Goal: Navigation & Orientation: Find specific page/section

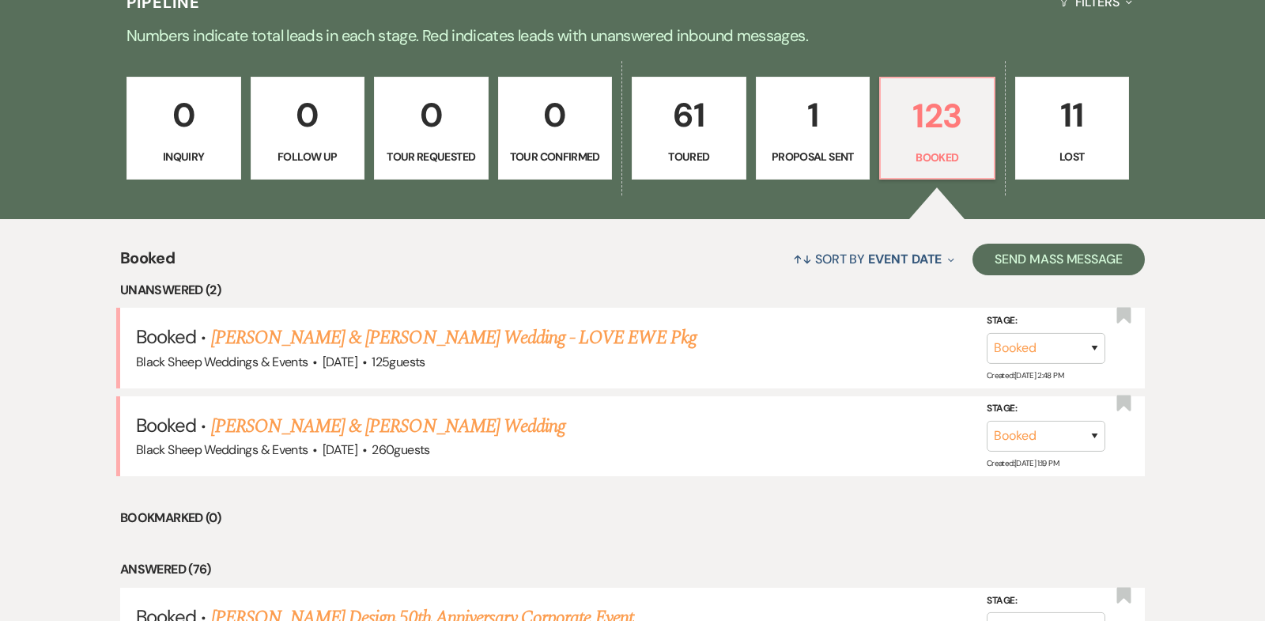
scroll to position [455, 0]
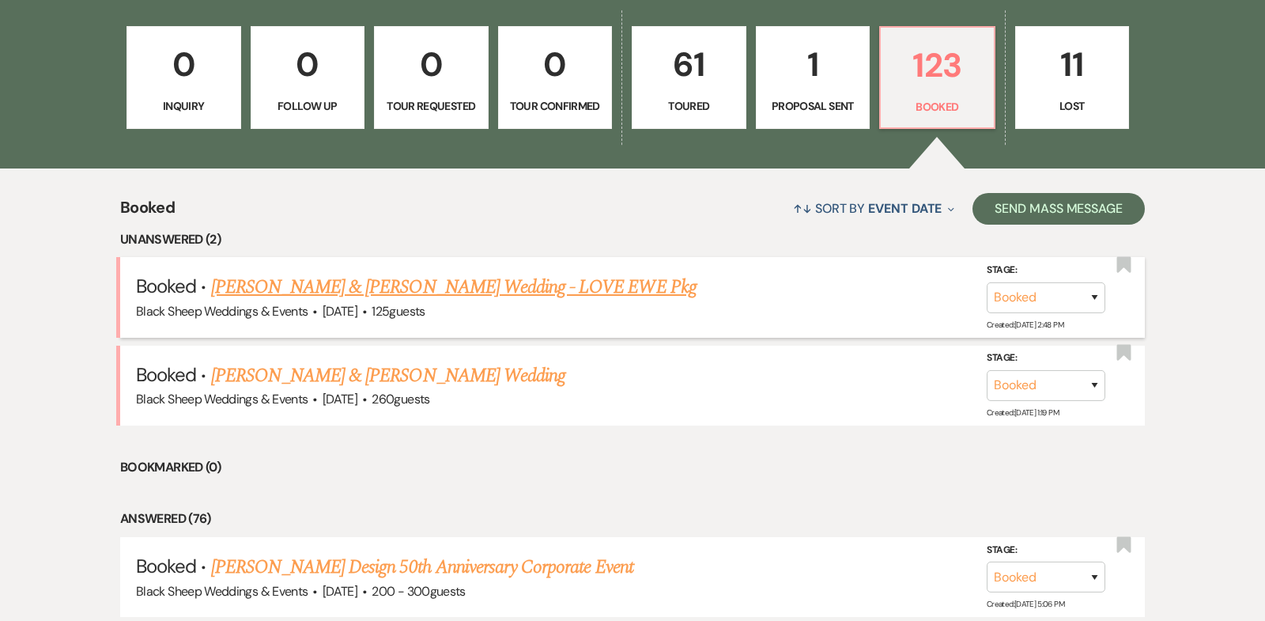
click at [448, 286] on link "[PERSON_NAME] & [PERSON_NAME] Wedding - LOVE EWE Pkg" at bounding box center [454, 287] width 486 height 28
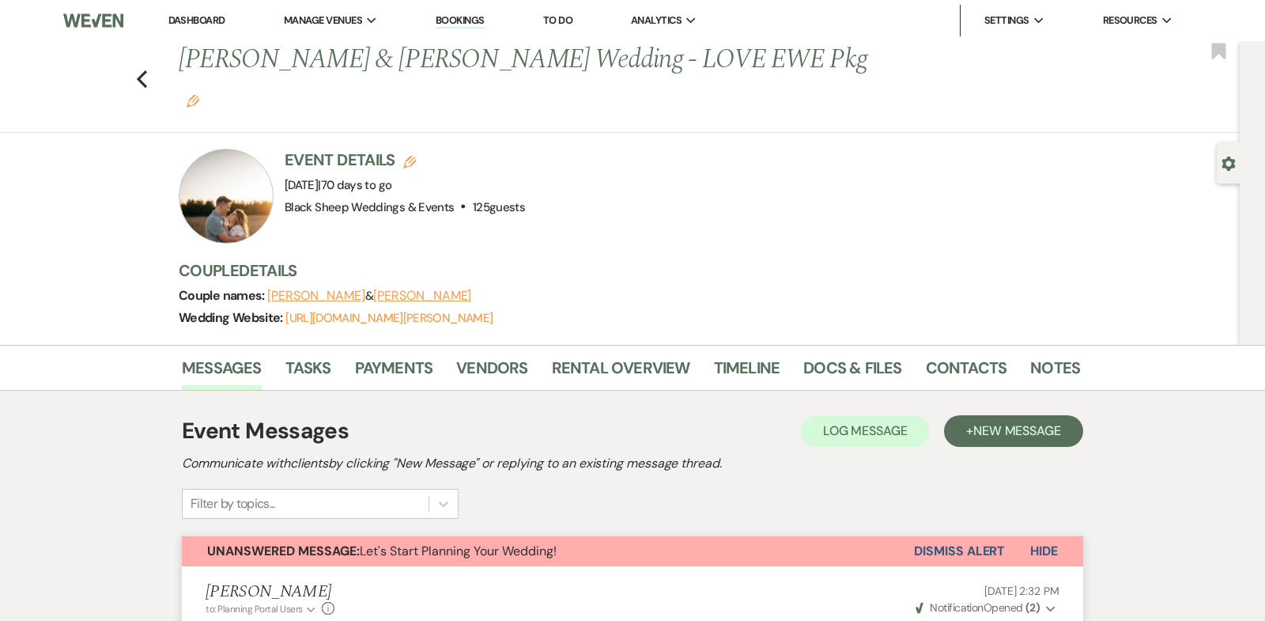
click at [194, 17] on link "Dashboard" at bounding box center [196, 19] width 57 height 13
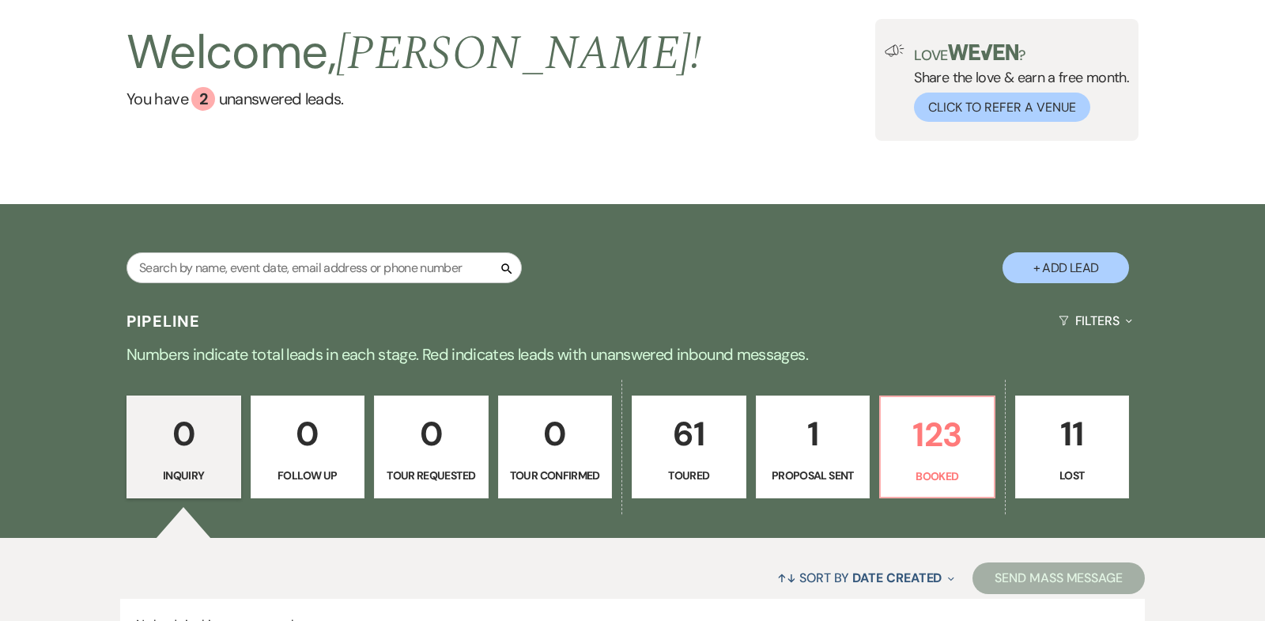
scroll to position [81, 0]
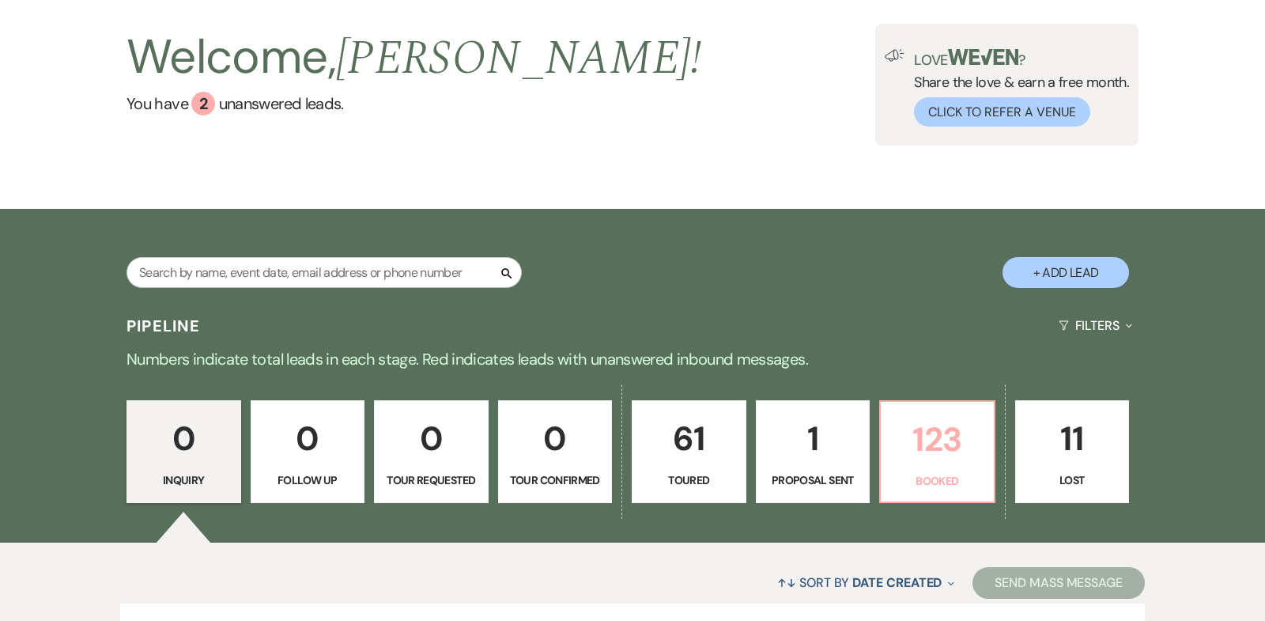
click at [952, 449] on p "123" at bounding box center [938, 439] width 94 height 53
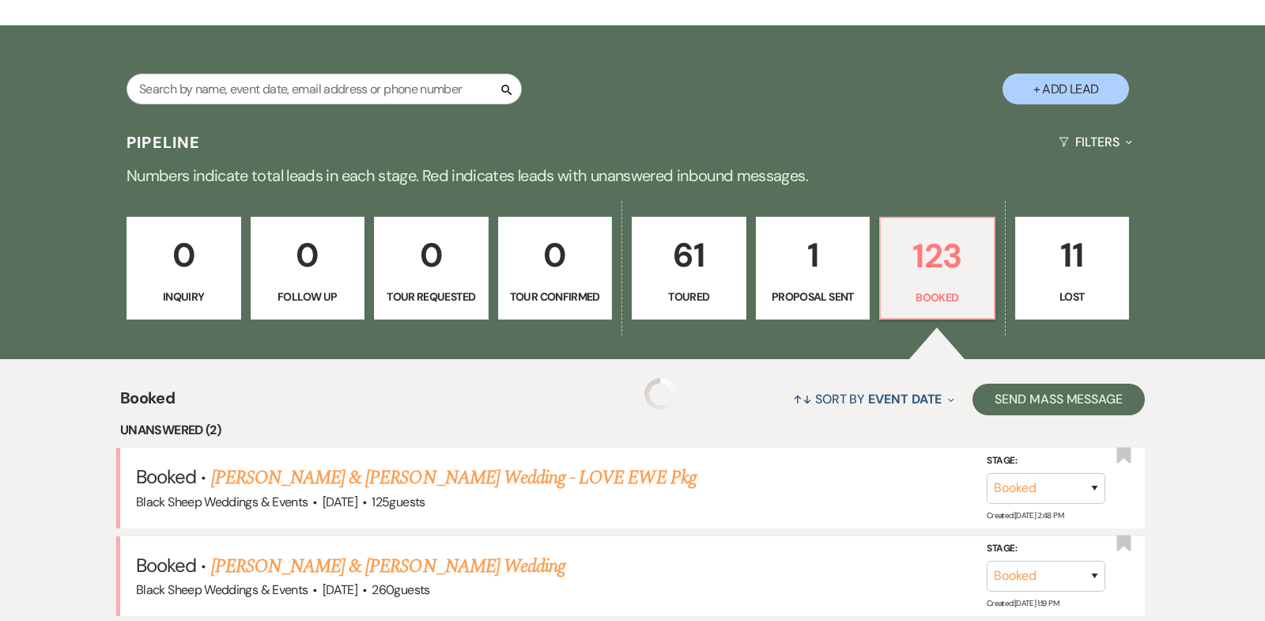
scroll to position [270, 0]
